Goal: Information Seeking & Learning: Learn about a topic

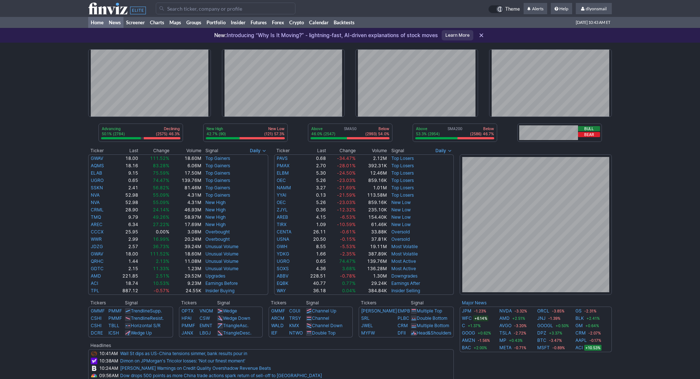
click at [115, 25] on link "News" at bounding box center [114, 22] width 17 height 11
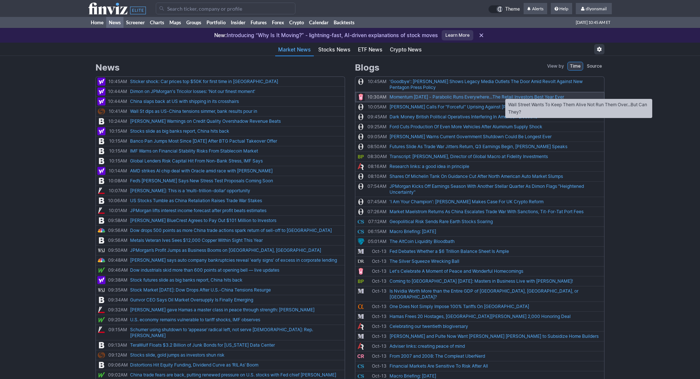
click at [502, 95] on link "Momentum Monday - Parabolic Runs Everywhere...The Retail Investors Best Year Ev…" at bounding box center [477, 96] width 175 height 7
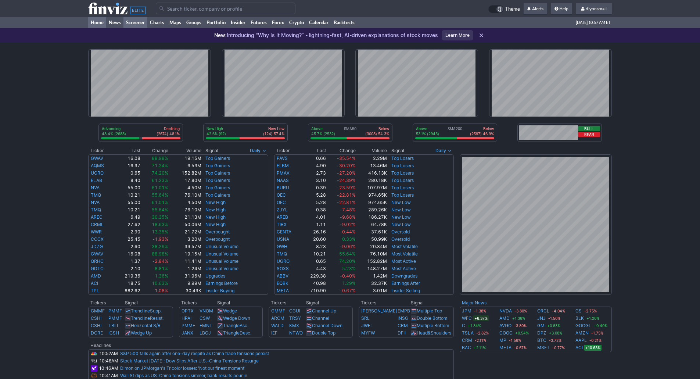
click at [132, 19] on link "Screener" at bounding box center [135, 22] width 24 height 11
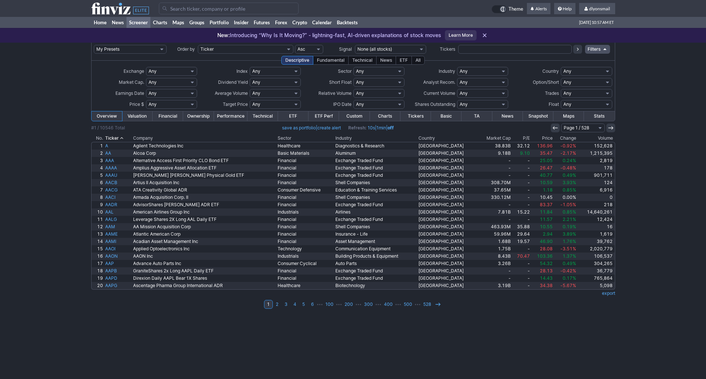
click at [143, 51] on select "My Presets -Save Screen -Edit Screens s: SEZL Screener s: "Priced to Perfection…" at bounding box center [130, 49] width 73 height 9
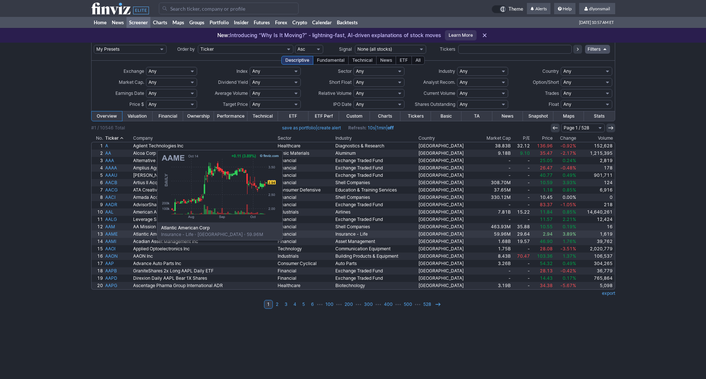
click at [94, 45] on select "My Presets -Save Screen -Edit Screens s: SEZL Screener s: "Priced to Perfection…" at bounding box center [130, 49] width 73 height 9
select select "My Presets"
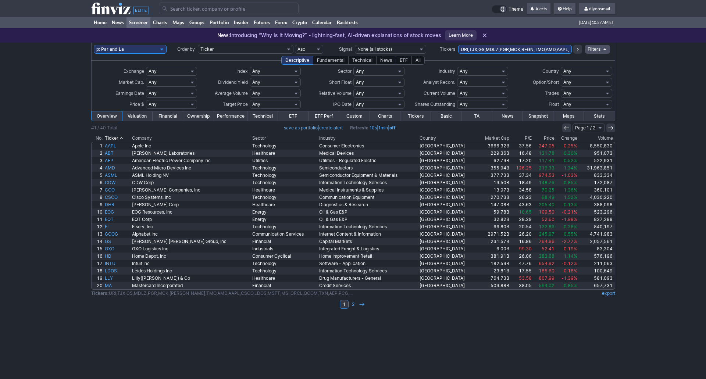
click at [349, 117] on link "Custom" at bounding box center [354, 116] width 31 height 10
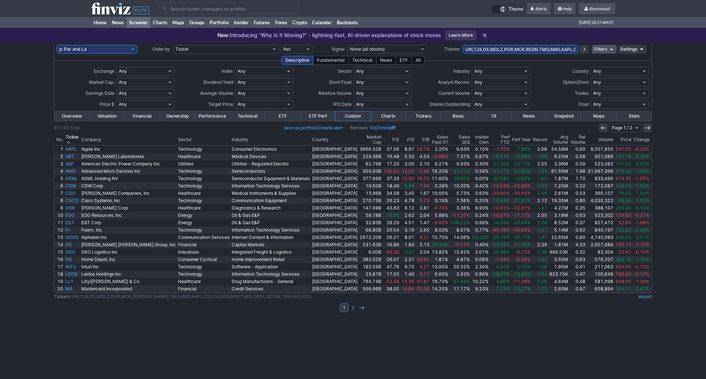
click at [510, 135] on th "Perf Year" at bounding box center [520, 140] width 21 height 11
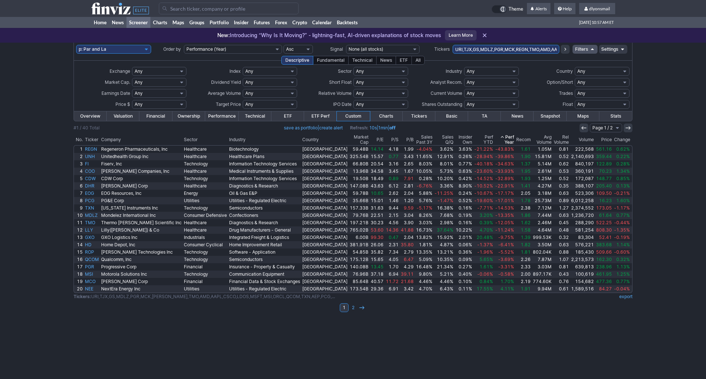
click at [473, 139] on th "Perf YTD" at bounding box center [483, 140] width 21 height 11
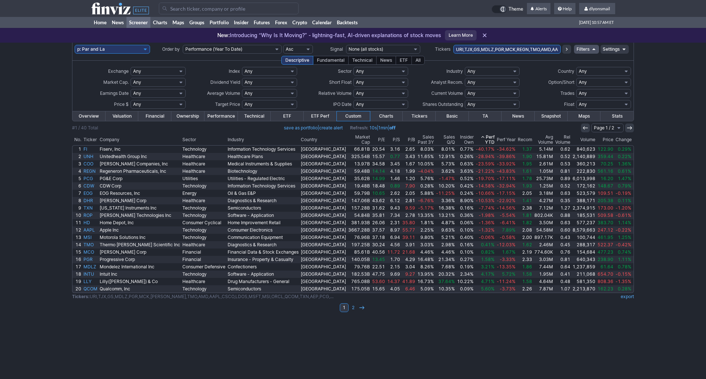
click at [474, 135] on th "Perf YTD" at bounding box center [484, 140] width 21 height 11
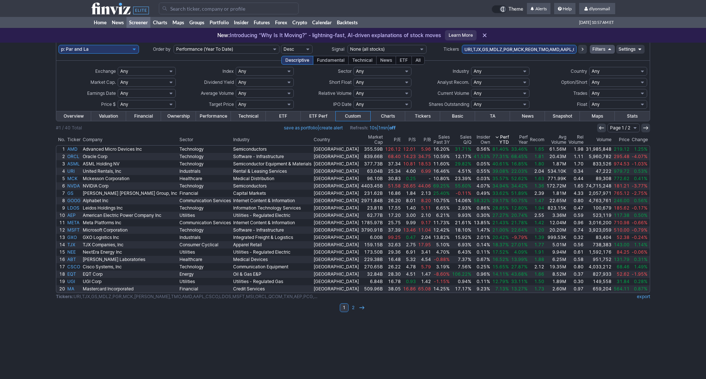
click at [495, 137] on use at bounding box center [496, 137] width 3 height 2
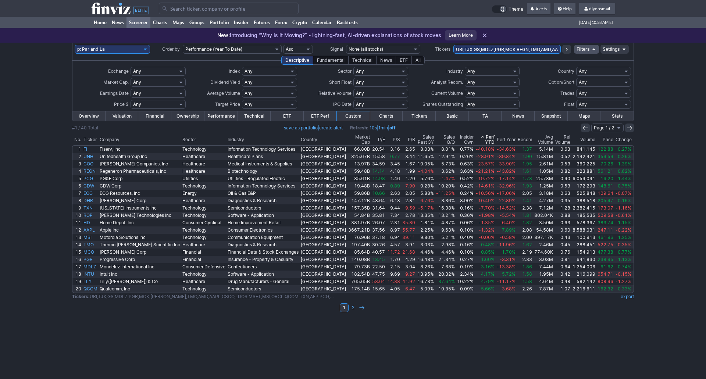
click at [600, 47] on link "Settings" at bounding box center [614, 49] width 28 height 9
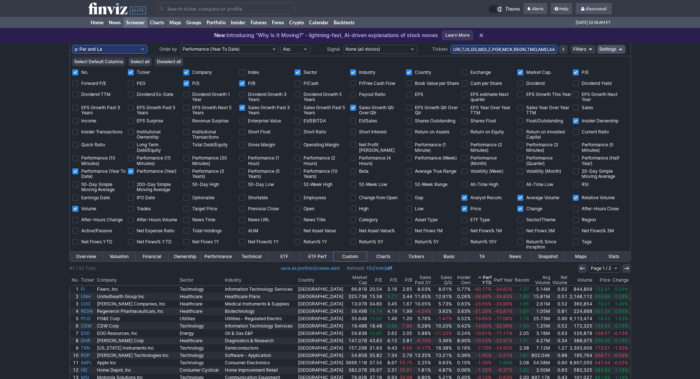
click at [91, 78] on td "No." at bounding box center [99, 73] width 55 height 11
click at [78, 82] on input "Forward P/E" at bounding box center [75, 83] width 6 height 6
checkbox input "true"
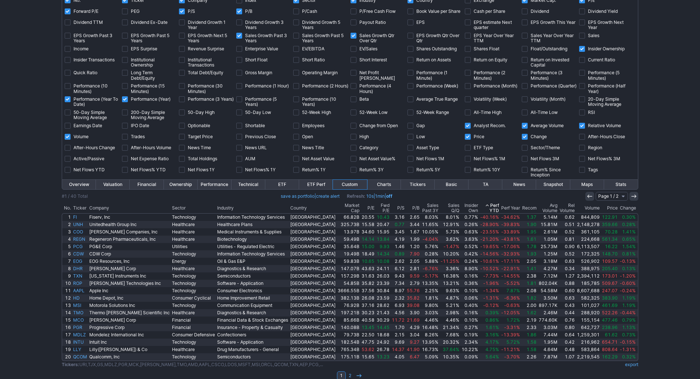
scroll to position [86, 0]
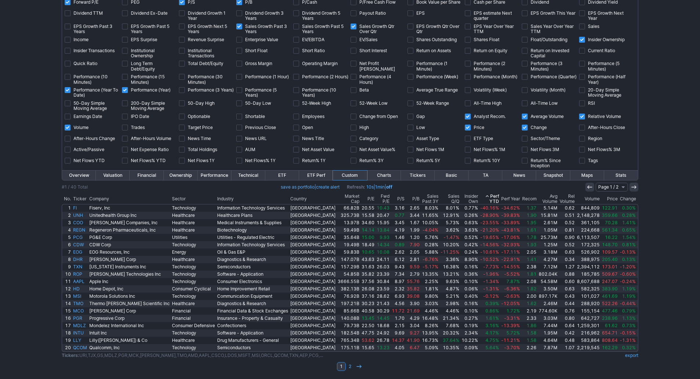
click at [376, 197] on th "Fwd P/E" at bounding box center [383, 199] width 15 height 11
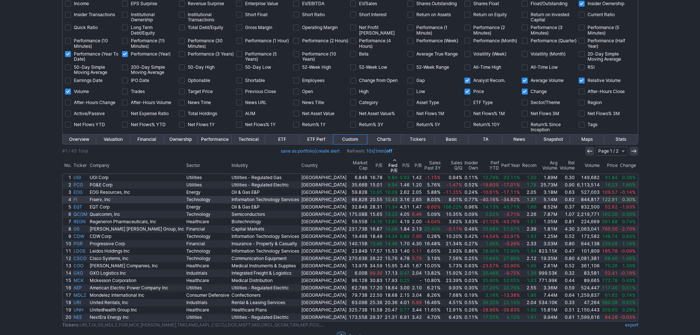
scroll to position [135, 0]
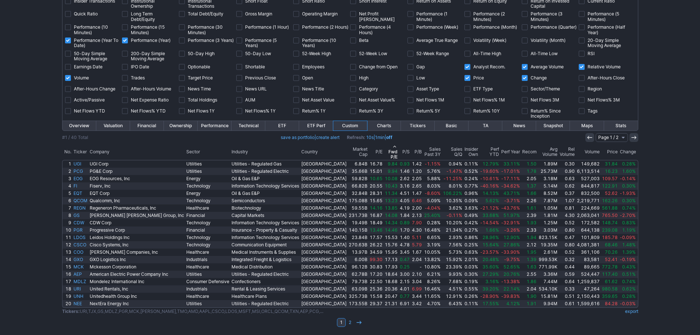
click at [442, 148] on th "Sales Q/Q" at bounding box center [453, 152] width 22 height 16
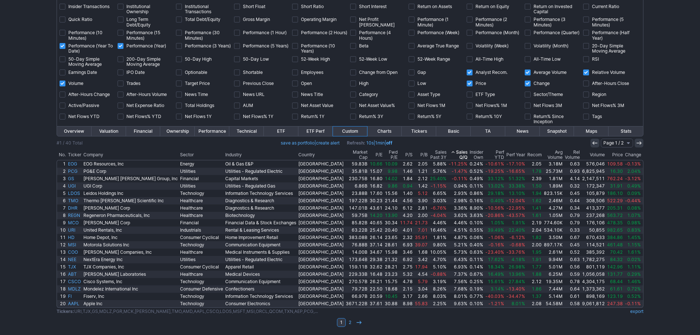
click at [448, 151] on th "Sales Q/Q" at bounding box center [458, 155] width 21 height 11
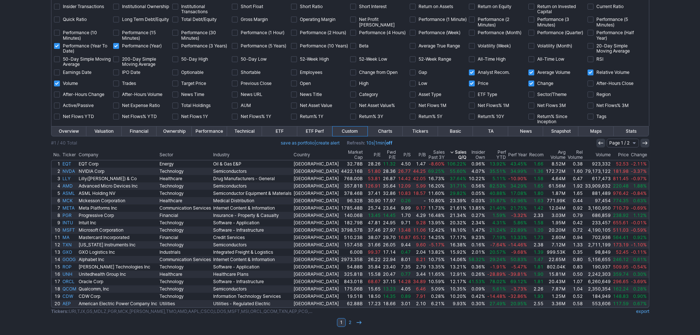
click at [509, 150] on th "Perf Year" at bounding box center [517, 155] width 21 height 11
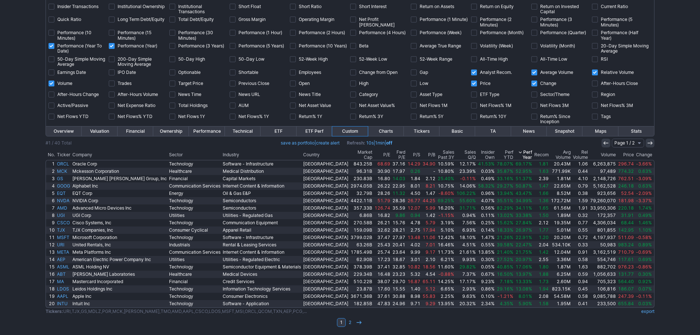
click at [514, 151] on th "Perf Year" at bounding box center [523, 155] width 19 height 11
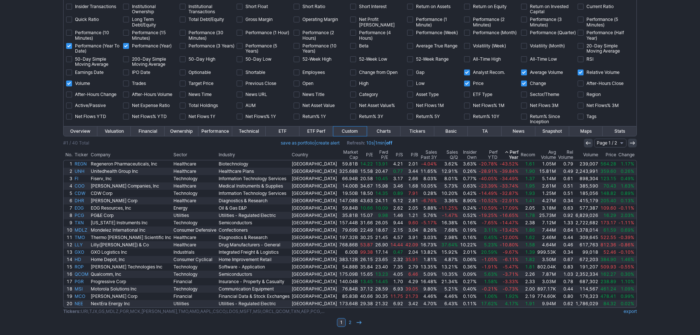
click at [499, 150] on th "Perf Year" at bounding box center [509, 155] width 21 height 11
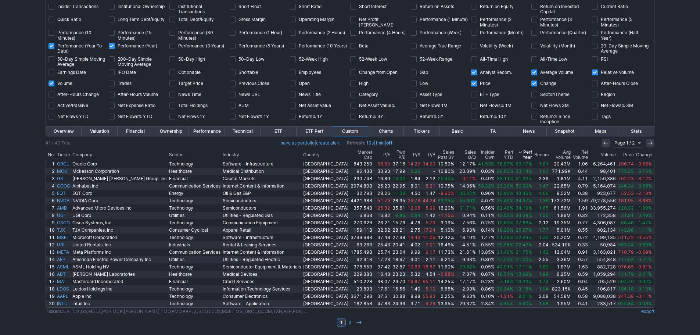
click at [494, 149] on td at bounding box center [350, 148] width 609 height 2
click at [496, 151] on th "Perf YTD" at bounding box center [505, 155] width 19 height 11
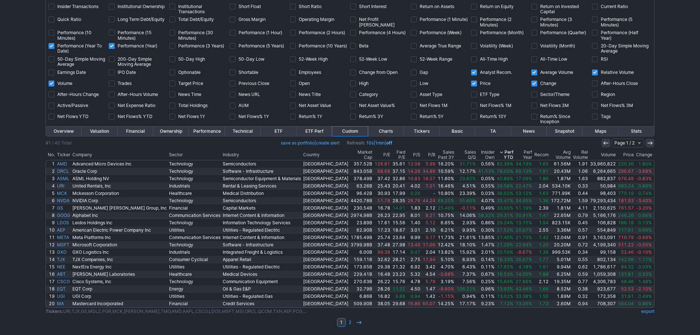
click at [496, 150] on th "Perf YTD" at bounding box center [505, 155] width 19 height 11
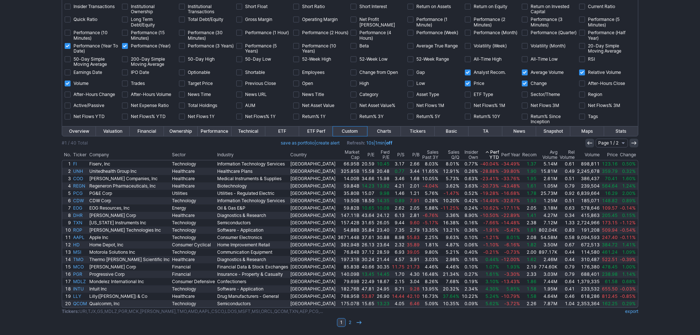
click at [406, 153] on th "P/B" at bounding box center [413, 155] width 15 height 11
